Goal: Task Accomplishment & Management: Use online tool/utility

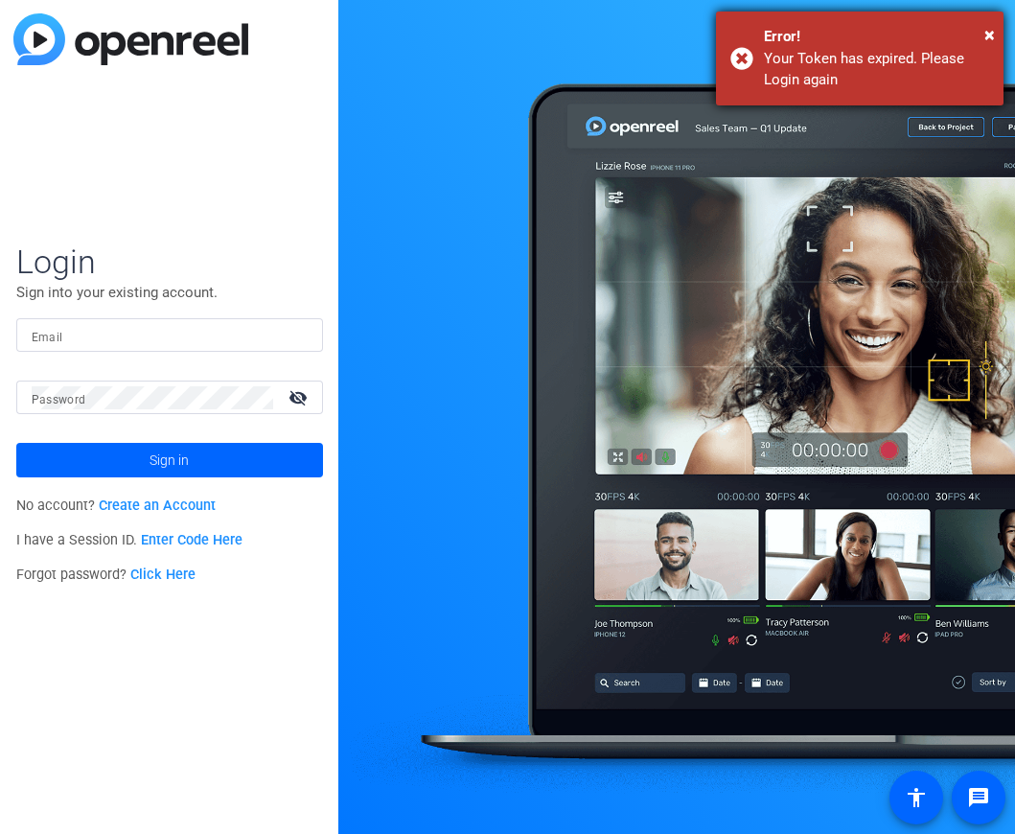
click at [983, 29] on div "Error!" at bounding box center [876, 37] width 225 height 22
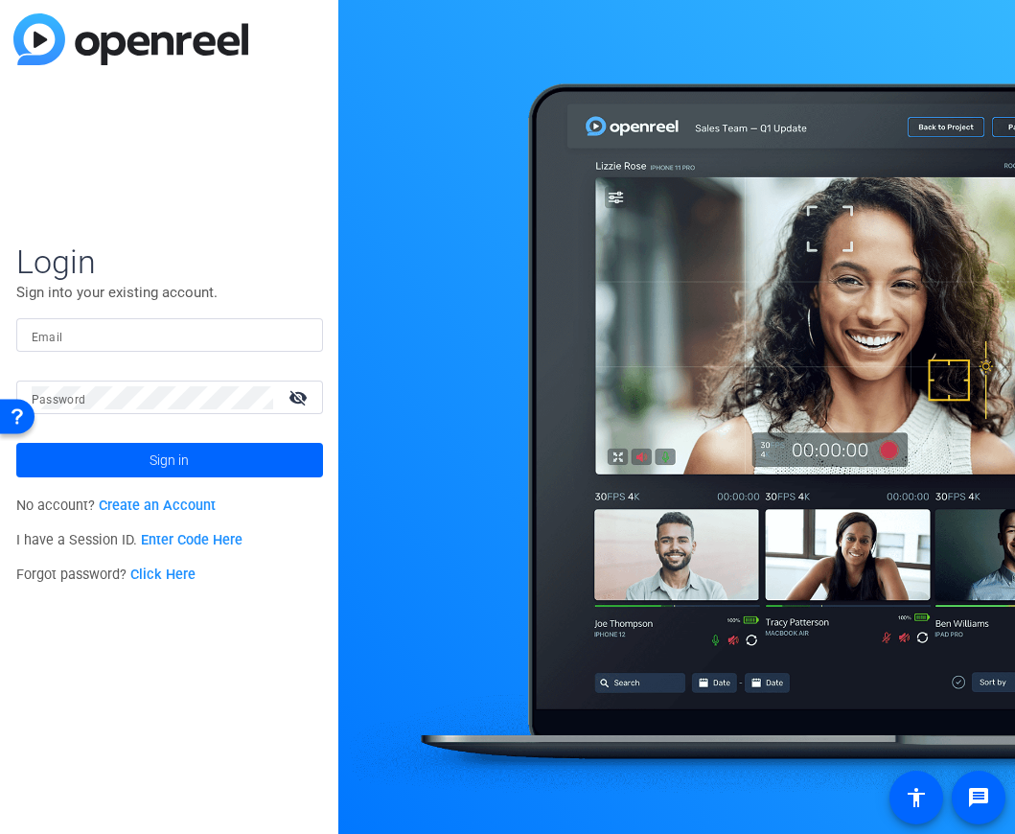
click at [276, 332] on input "Email" at bounding box center [170, 335] width 276 height 23
type input "[PERSON_NAME][EMAIL_ADDRESS][PERSON_NAME][PERSON_NAME][DOMAIN_NAME]"
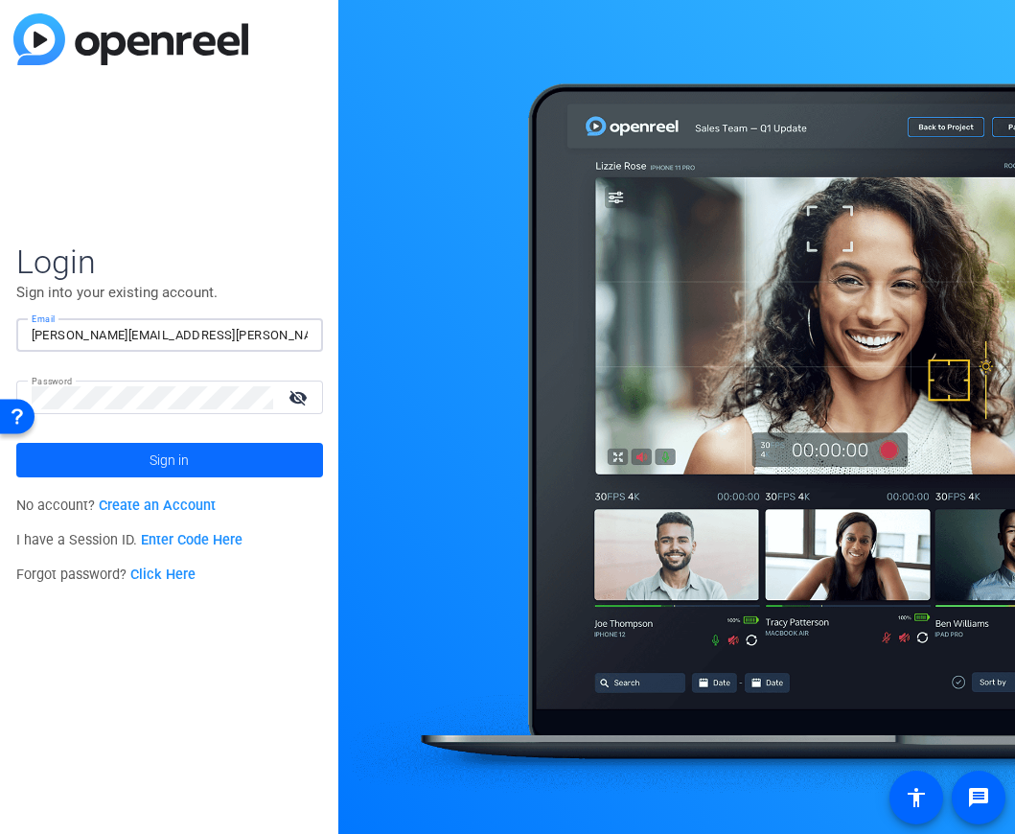
click at [240, 454] on span at bounding box center [169, 460] width 307 height 46
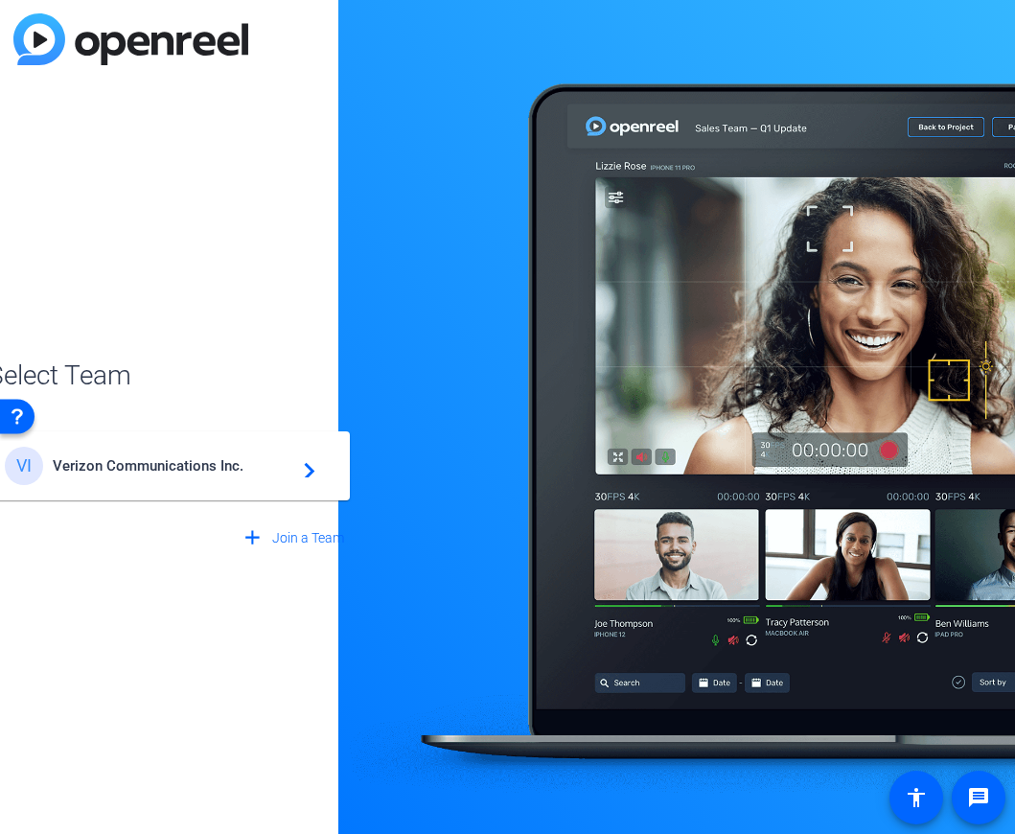
click at [240, 454] on div "VI Verizon Communications Inc. navigate_next" at bounding box center [170, 466] width 330 height 38
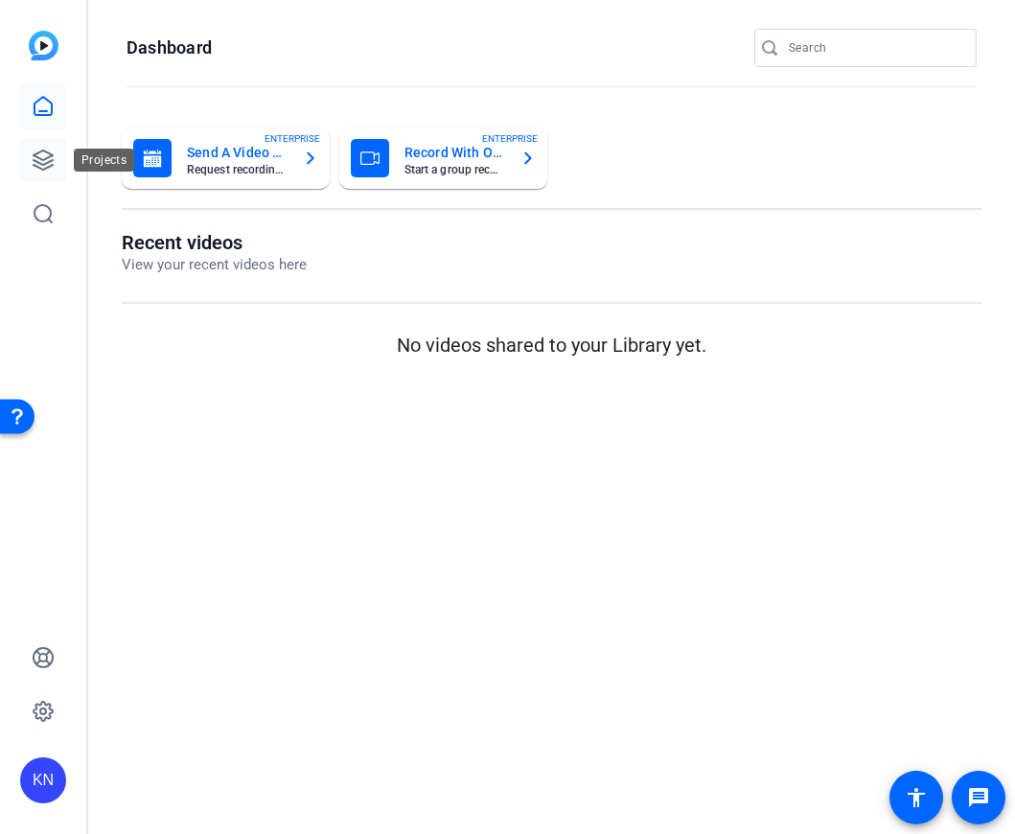
click at [47, 147] on link at bounding box center [43, 160] width 46 height 46
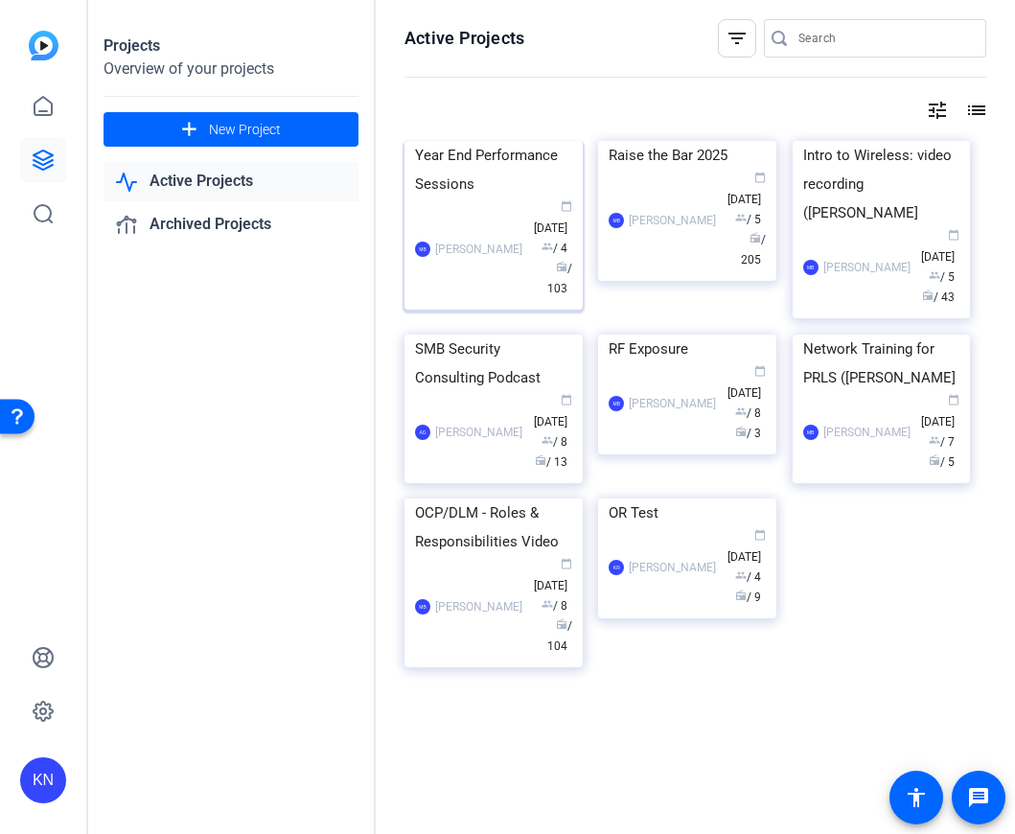
click at [530, 198] on div "Year End Performance Sessions" at bounding box center [493, 170] width 157 height 58
